Goal: Information Seeking & Learning: Learn about a topic

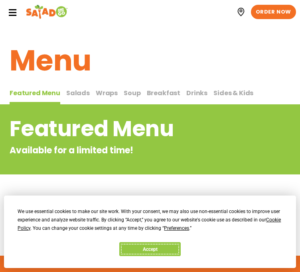
click at [147, 248] on button "Accept" at bounding box center [149, 249] width 61 height 14
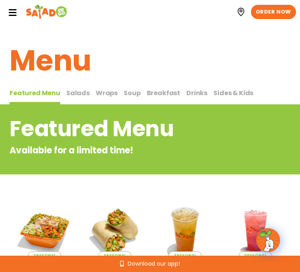
scroll to position [46, 0]
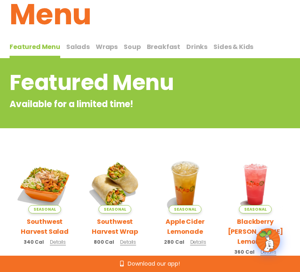
click at [80, 43] on span "Salads" at bounding box center [78, 46] width 24 height 9
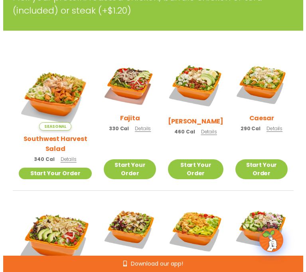
scroll to position [224, 0]
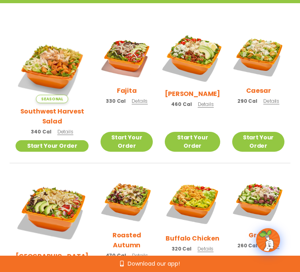
click at [187, 51] on img at bounding box center [192, 58] width 65 height 65
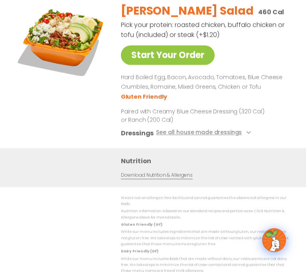
click at [165, 174] on link "Download Nutrition & Allergens" at bounding box center [157, 175] width 72 height 8
click at [91, 125] on div "Start Your Order" at bounding box center [61, 72] width 90 height 151
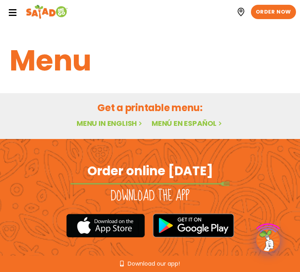
click at [14, 10] on icon at bounding box center [12, 12] width 9 height 9
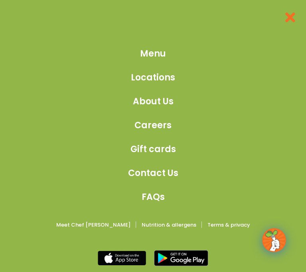
scroll to position [49, 0]
click at [156, 55] on span "Menu" at bounding box center [153, 53] width 26 height 13
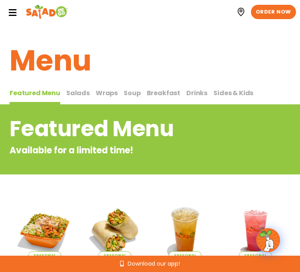
scroll to position [186, 0]
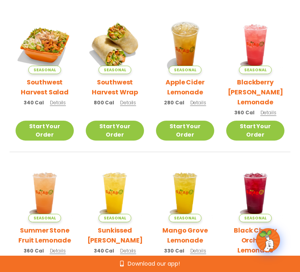
click at [72, 79] on section "Featured Menu Available for a limited time! Seasonal Southwest Harvest Salad 34…" at bounding box center [150, 110] width 300 height 382
drag, startPoint x: 154, startPoint y: 67, endPoint x: 163, endPoint y: 65, distance: 8.5
